Goal: Task Accomplishment & Management: Use online tool/utility

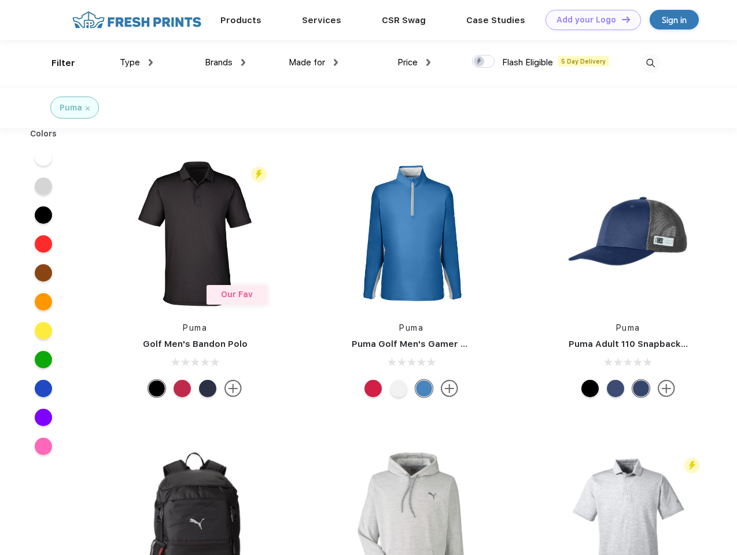
click at [589, 20] on link "Add your Logo Design Tool" at bounding box center [592, 20] width 95 height 20
click at [0, 0] on div "Design Tool" at bounding box center [0, 0] width 0 height 0
click at [620, 19] on link "Add your Logo Design Tool" at bounding box center [592, 20] width 95 height 20
click at [56, 63] on div "Filter" at bounding box center [63, 63] width 24 height 13
click at [136, 62] on span "Type" at bounding box center [130, 62] width 20 height 10
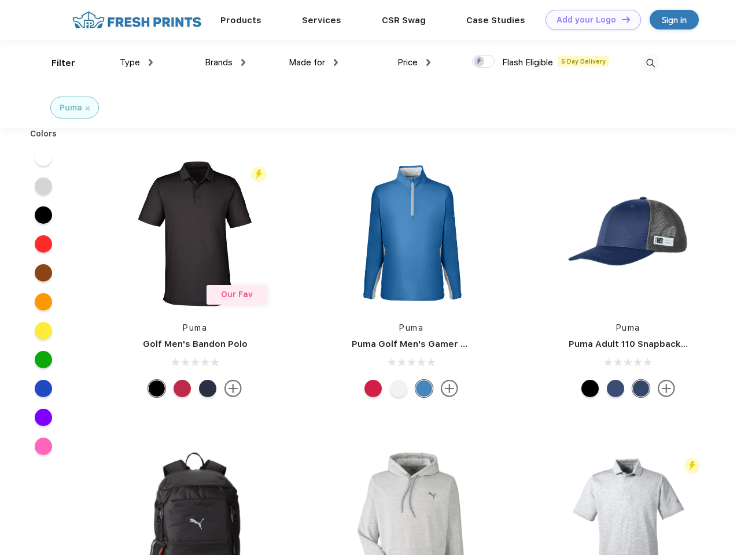
click at [225, 62] on span "Brands" at bounding box center [219, 62] width 28 height 10
click at [313, 62] on span "Made for" at bounding box center [307, 62] width 36 height 10
click at [414, 62] on span "Price" at bounding box center [407, 62] width 20 height 10
click at [483, 62] on div at bounding box center [483, 61] width 23 height 13
click at [479, 62] on input "checkbox" at bounding box center [476, 58] width 8 height 8
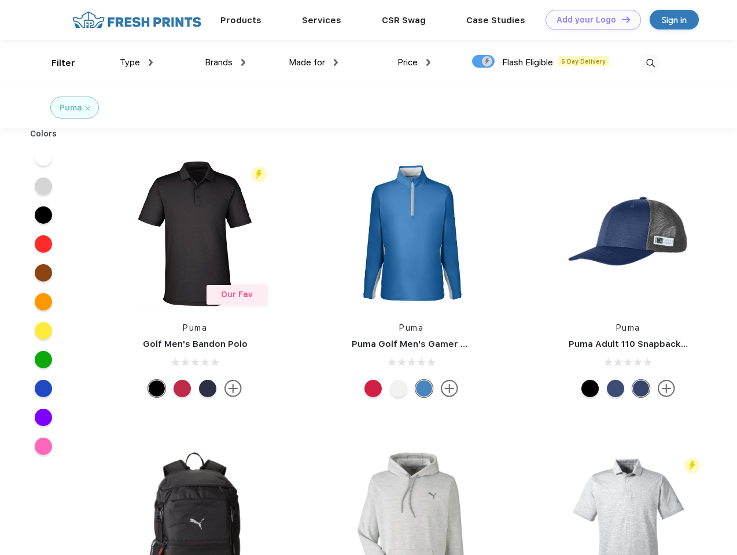
click at [650, 63] on img at bounding box center [650, 63] width 19 height 19
